Goal: Task Accomplishment & Management: Manage account settings

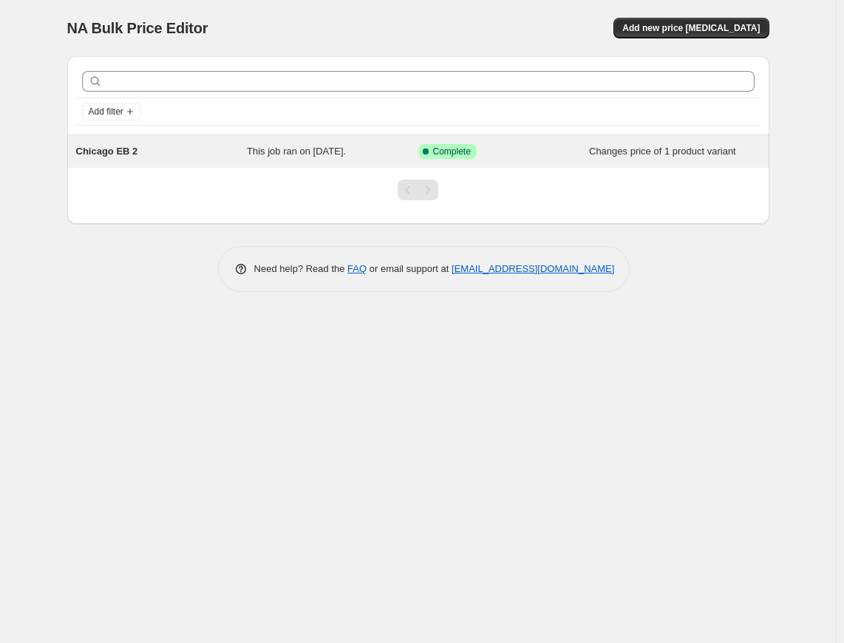
click at [151, 154] on div "Chicago EB 2" at bounding box center [161, 151] width 171 height 15
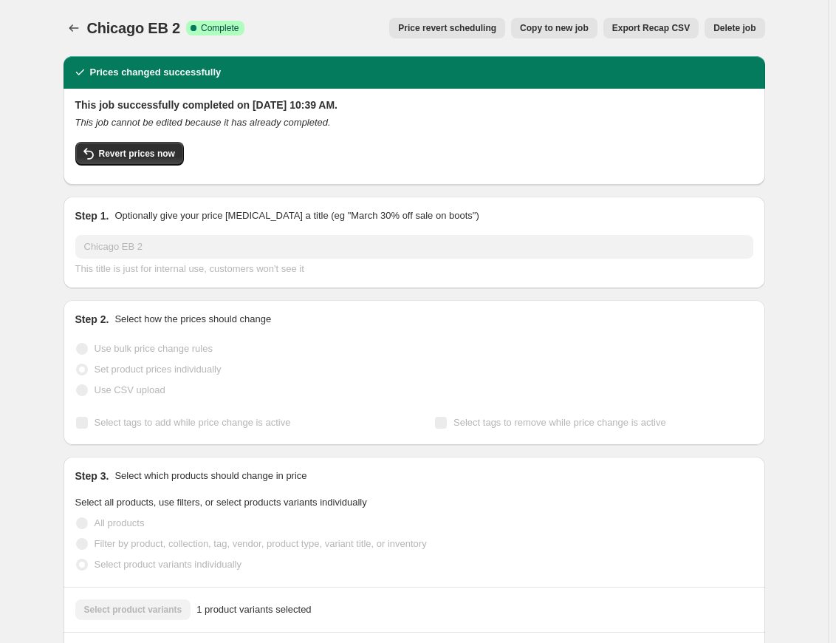
click at [620, 27] on button "Delete job" at bounding box center [735, 28] width 60 height 21
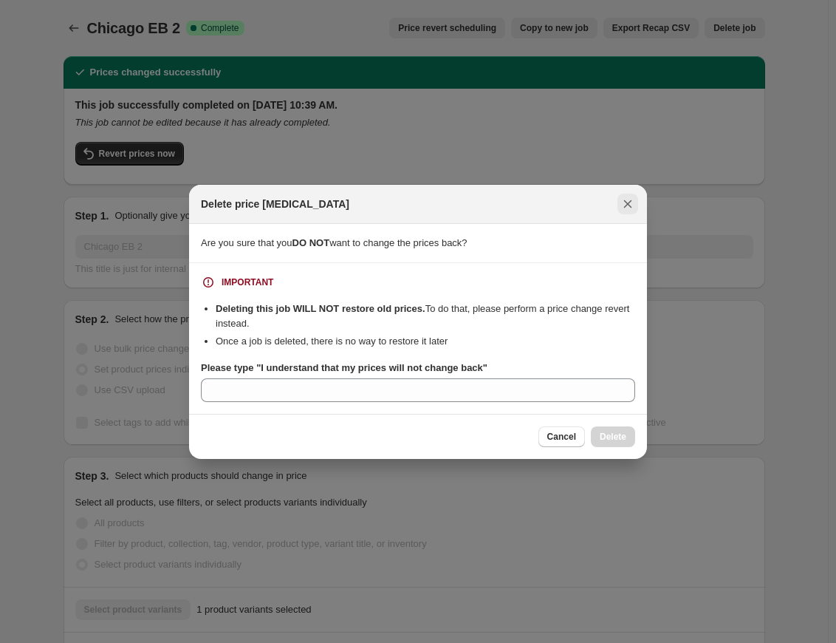
click at [620, 206] on icon "Close" at bounding box center [628, 203] width 8 height 8
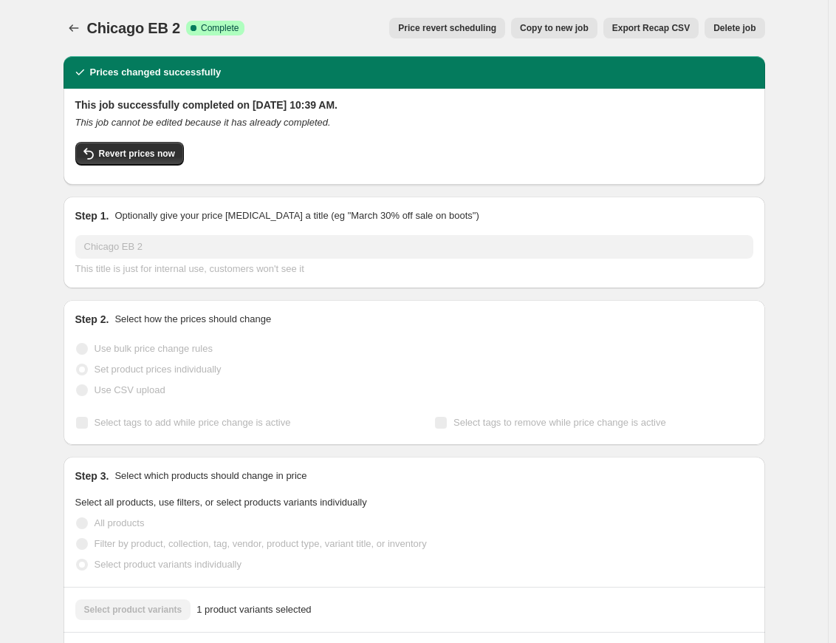
drag, startPoint x: 16, startPoint y: 55, endPoint x: 8, endPoint y: 44, distance: 13.9
click at [16, 52] on div "Chicago EB 2. This page is ready Chicago EB 2 Success Complete Complete Price r…" at bounding box center [414, 643] width 828 height 1287
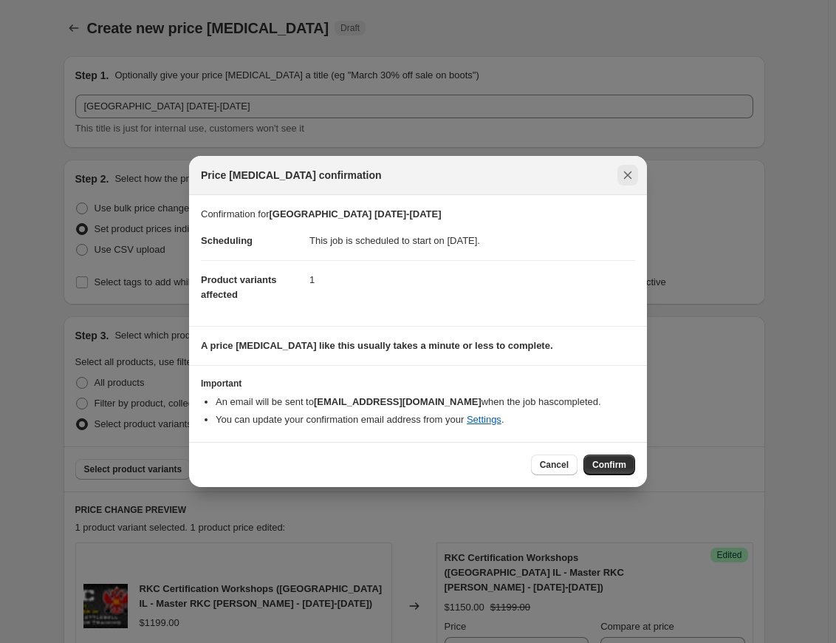
scroll to position [505, 0]
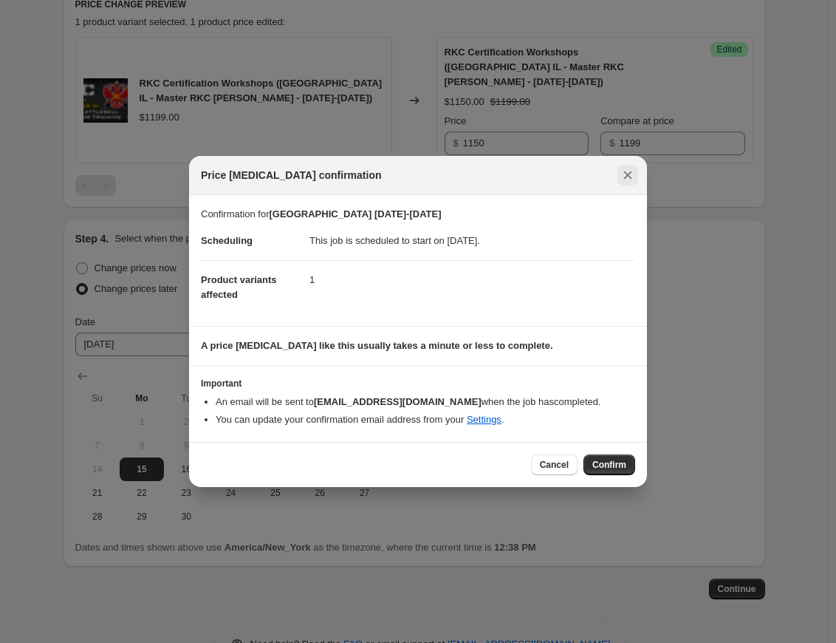
click at [635, 171] on button "Close" at bounding box center [628, 175] width 21 height 21
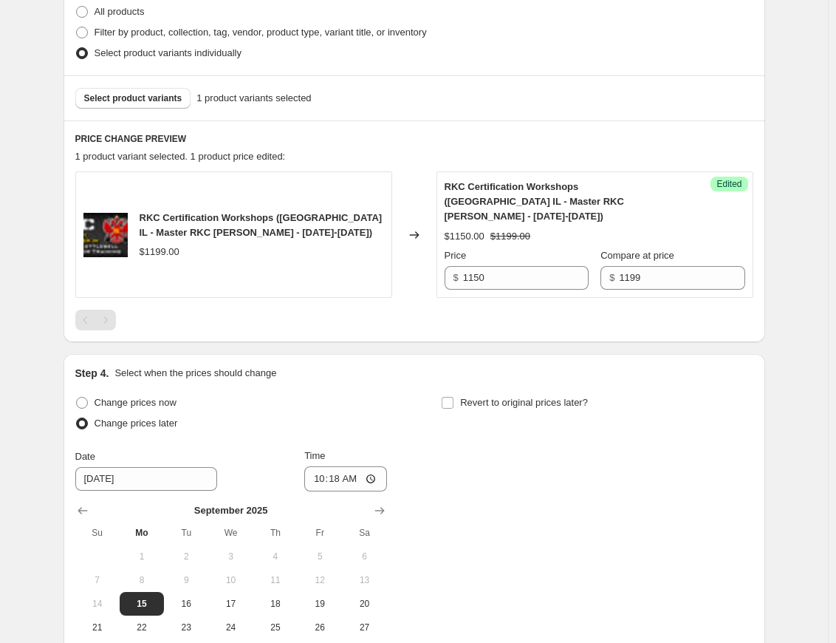
scroll to position [284, 0]
